Goal: Navigation & Orientation: Find specific page/section

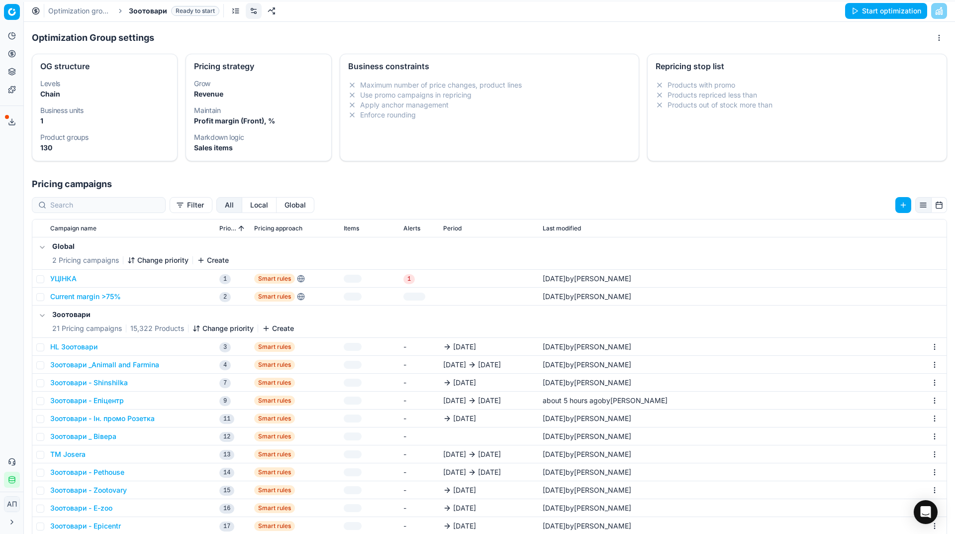
scroll to position [62, 0]
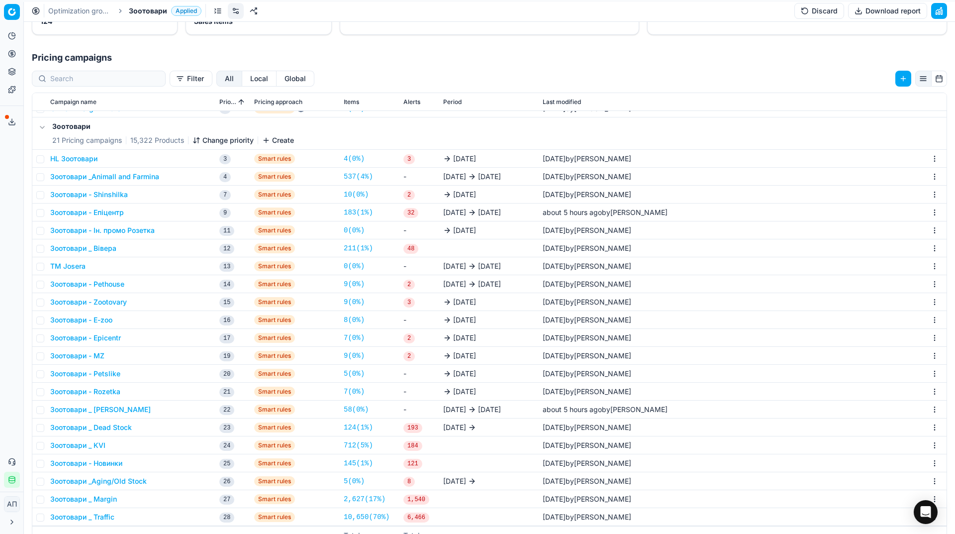
click at [151, 16] on div "Optimization groups Зоотовари Applied Discard Download report" at bounding box center [489, 11] width 931 height 22
click at [148, 13] on span "Зоотовари" at bounding box center [148, 11] width 38 height 10
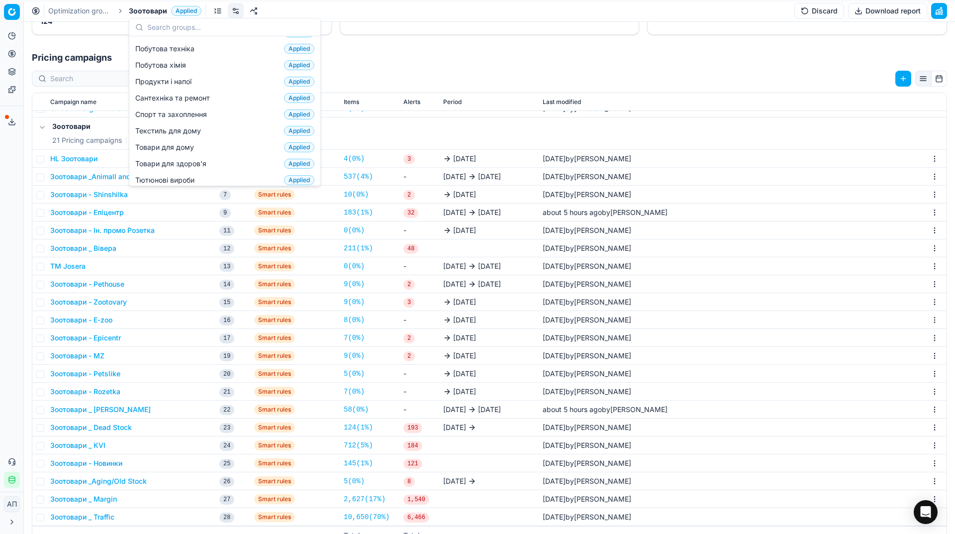
scroll to position [134, 0]
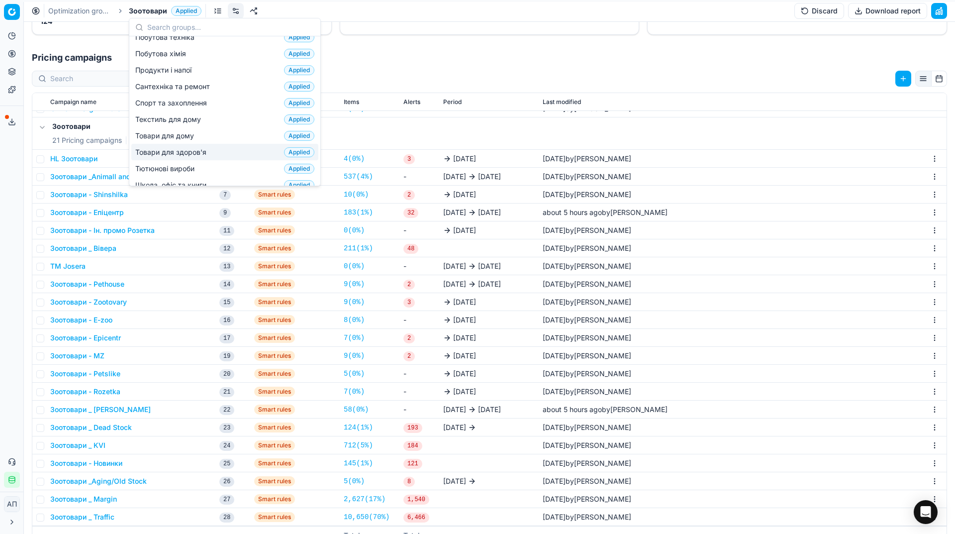
click at [169, 147] on span "Товари для здоров'я" at bounding box center [172, 152] width 75 height 10
